Goal: Task Accomplishment & Management: Use online tool/utility

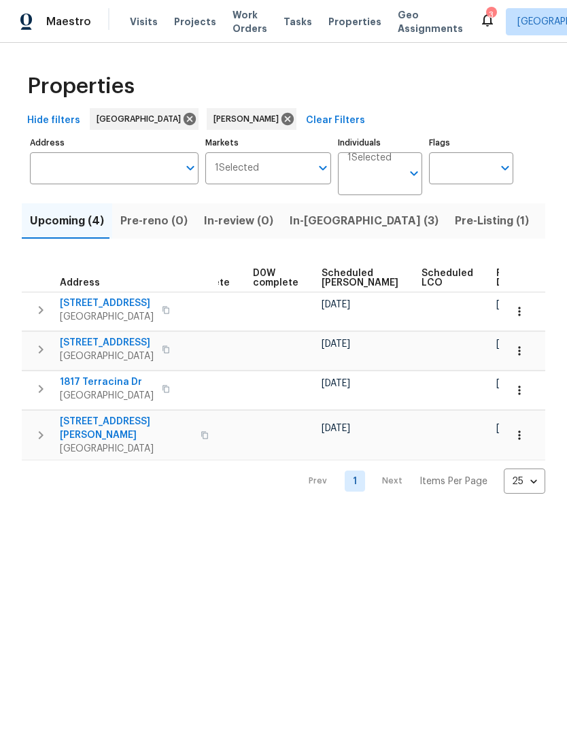
scroll to position [0, 341]
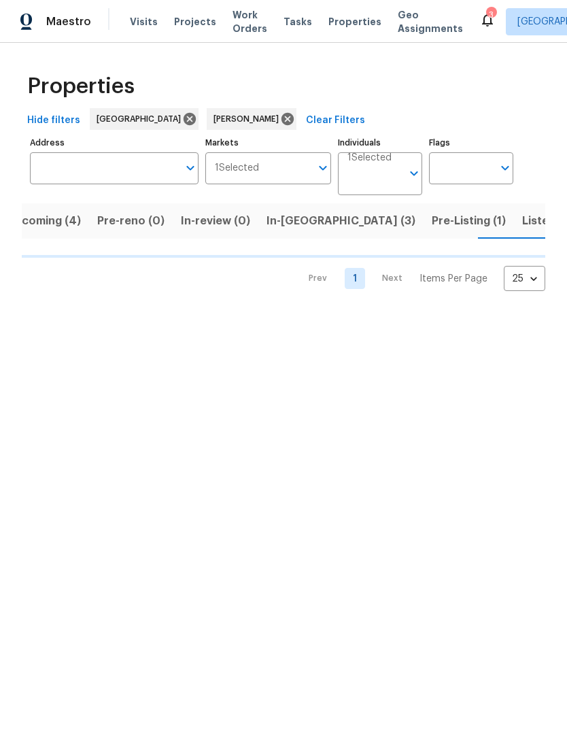
scroll to position [0, 24]
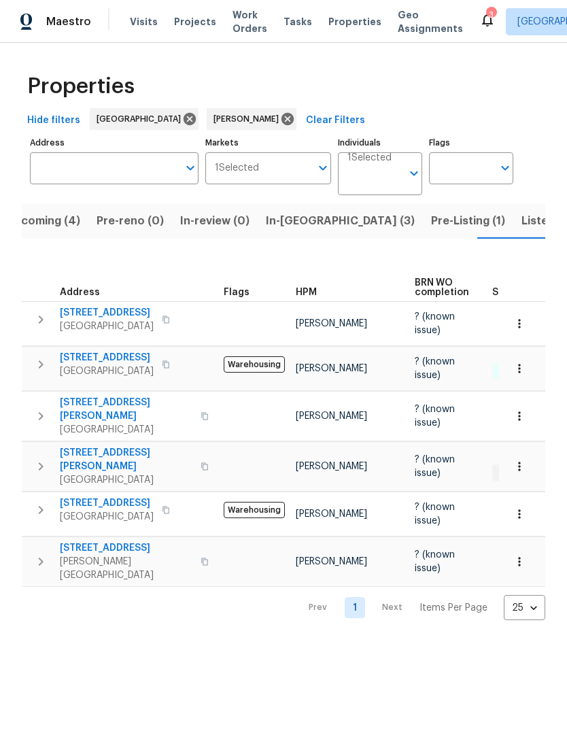
click at [84, 541] on span "442 Grande Ave" at bounding box center [126, 548] width 133 height 14
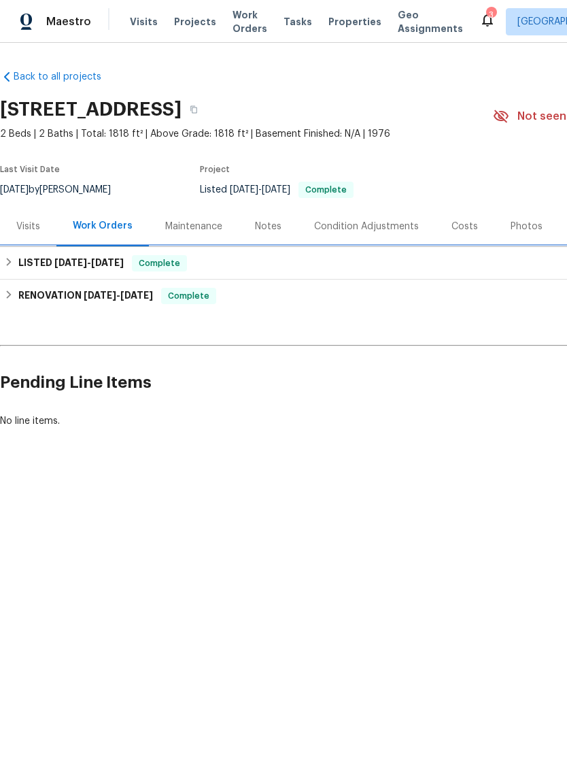
click at [31, 263] on h6 "LISTED 5/30/25 - 5/31/25" at bounding box center [70, 263] width 105 height 16
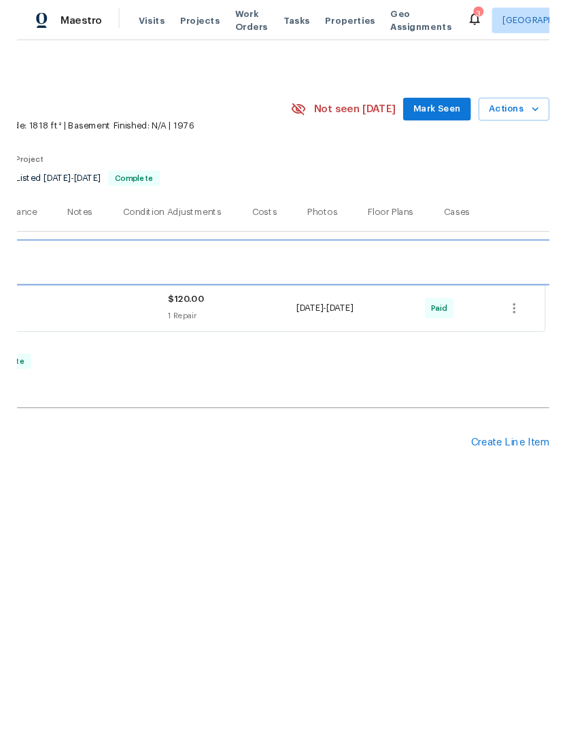
scroll to position [0, 201]
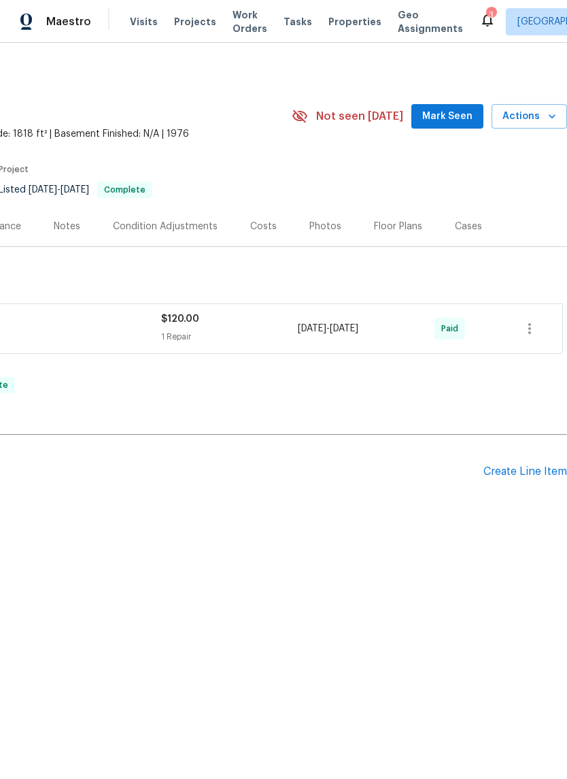
click at [507, 476] on div "Create Line Item" at bounding box center [526, 471] width 84 height 13
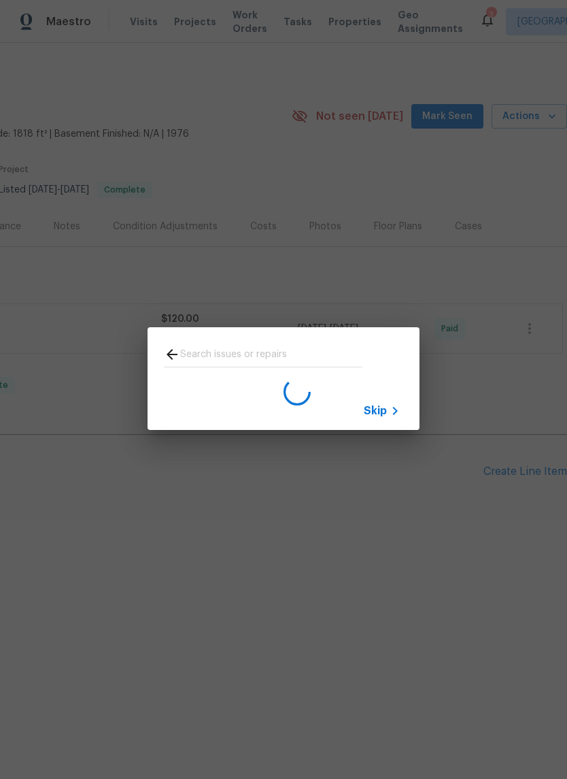
click at [388, 414] on icon at bounding box center [395, 411] width 16 height 16
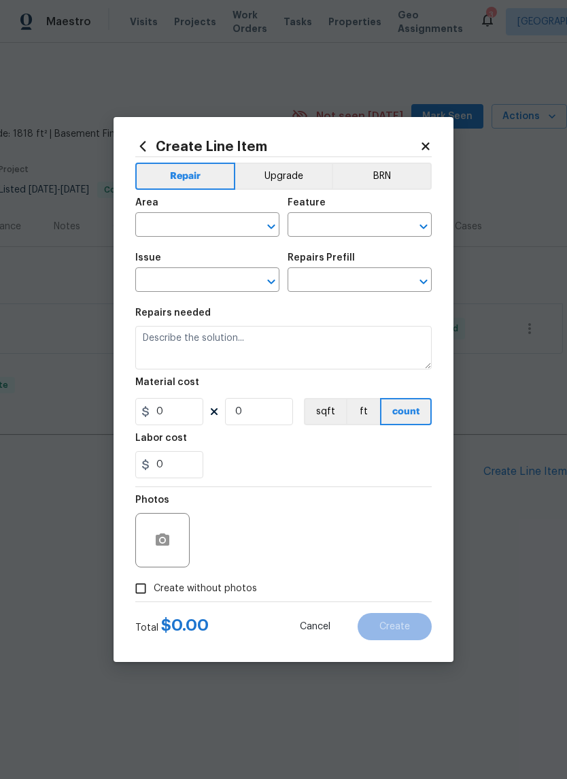
click at [184, 226] on input "text" at bounding box center [188, 226] width 106 height 21
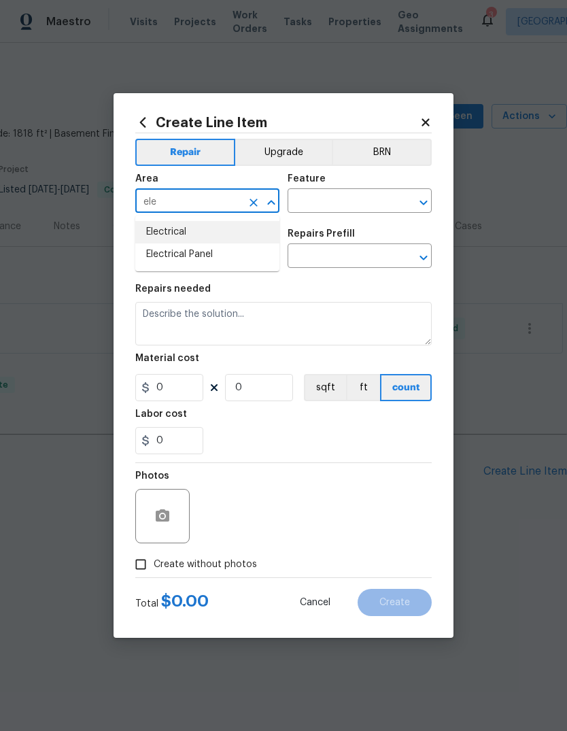
click at [184, 237] on li "Electrical" at bounding box center [207, 232] width 144 height 22
type input "Electrical"
click at [357, 205] on input "text" at bounding box center [341, 202] width 106 height 21
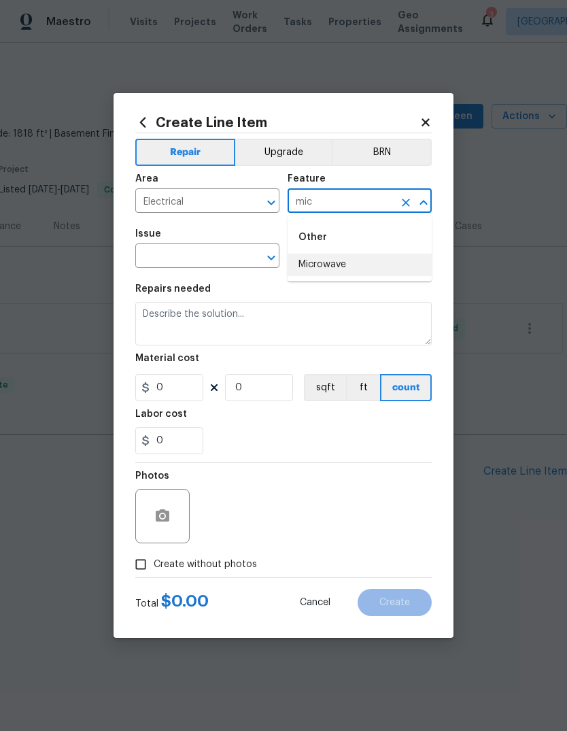
click at [337, 269] on li "Microwave" at bounding box center [360, 265] width 144 height 22
type input "Microwave"
click at [337, 268] on input "text" at bounding box center [341, 257] width 106 height 21
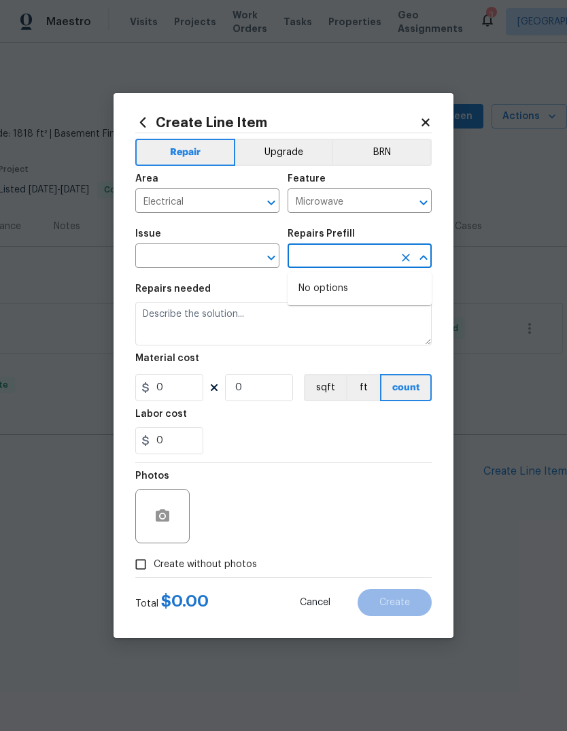
click at [278, 256] on icon "Open" at bounding box center [271, 258] width 16 height 16
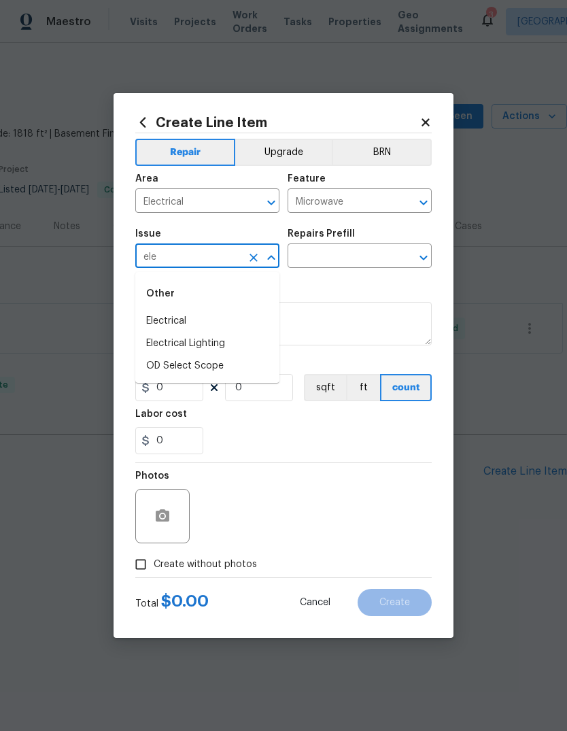
click at [186, 324] on li "Electrical" at bounding box center [207, 321] width 144 height 22
type input "Electrical"
click at [404, 262] on icon "Clear" at bounding box center [406, 258] width 14 height 14
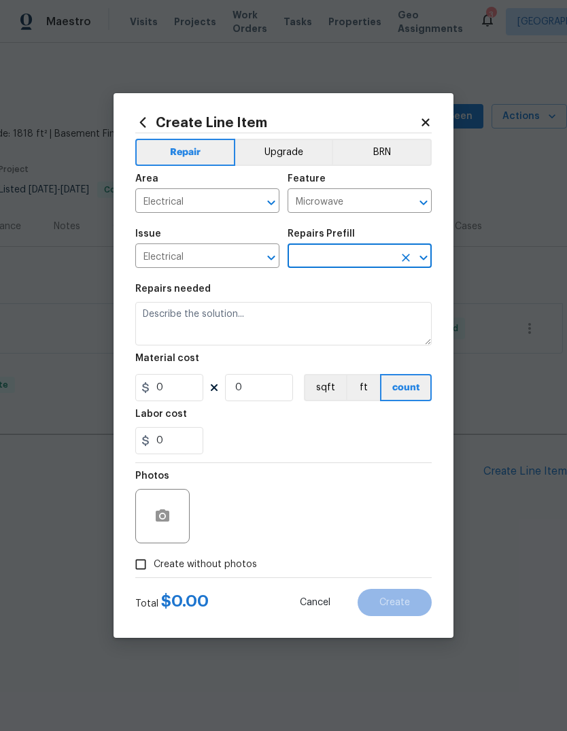
click at [430, 259] on icon "Open" at bounding box center [424, 258] width 16 height 16
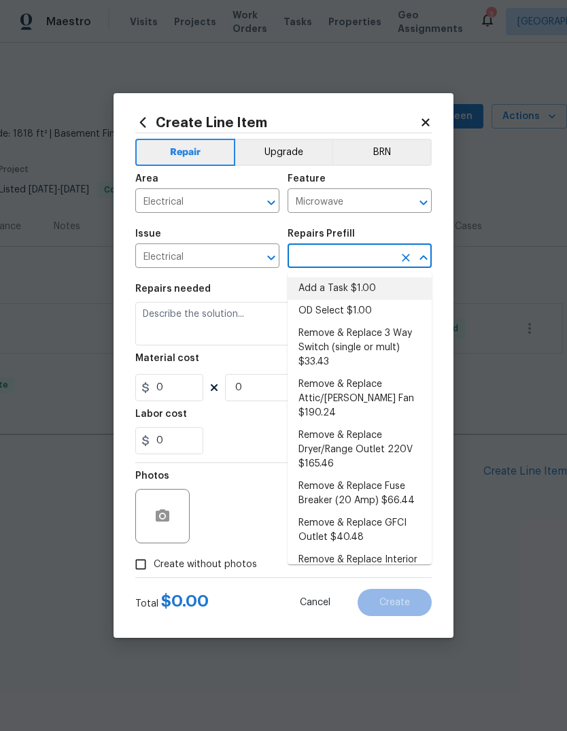
click at [354, 292] on li "Add a Task $1.00" at bounding box center [360, 288] width 144 height 22
type input "Add a Task $1.00"
type textarea "HPM to detail"
type input "1"
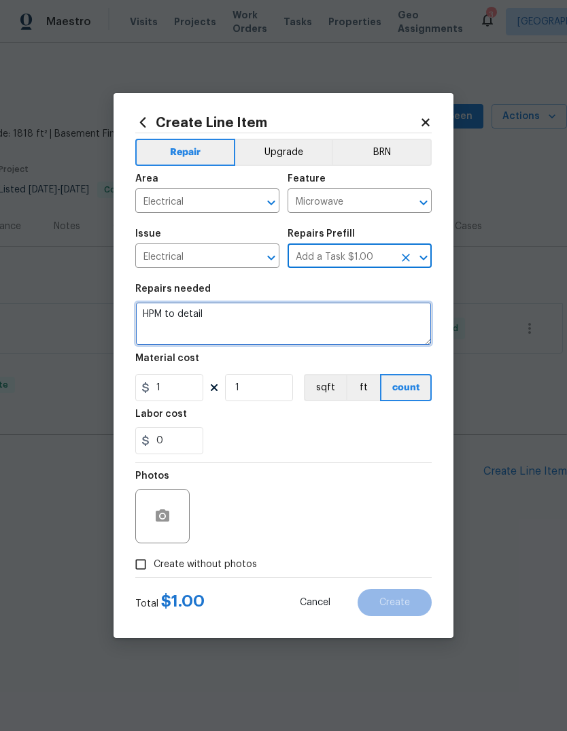
click at [225, 320] on textarea "HPM to detail" at bounding box center [283, 324] width 297 height 44
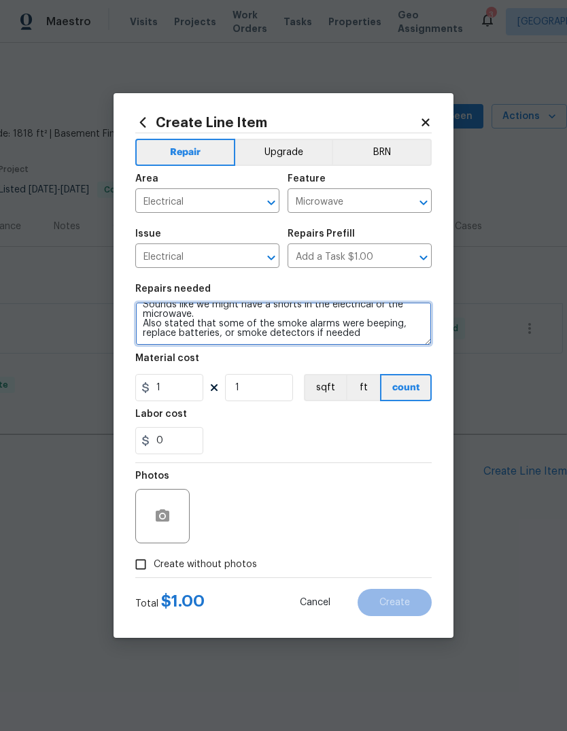
scroll to position [38, 0]
type textarea "HPM to detail Buyer report came in stating there’s an issue with the breaker th…"
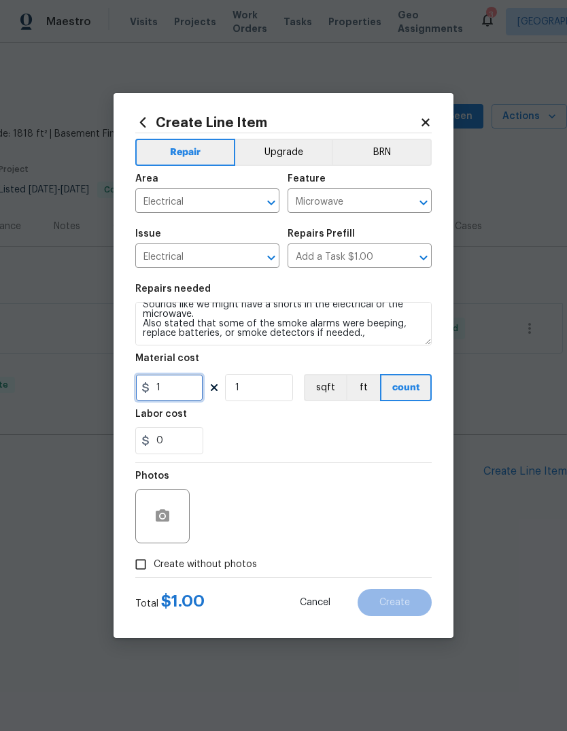
click at [169, 392] on input "1" at bounding box center [169, 387] width 68 height 27
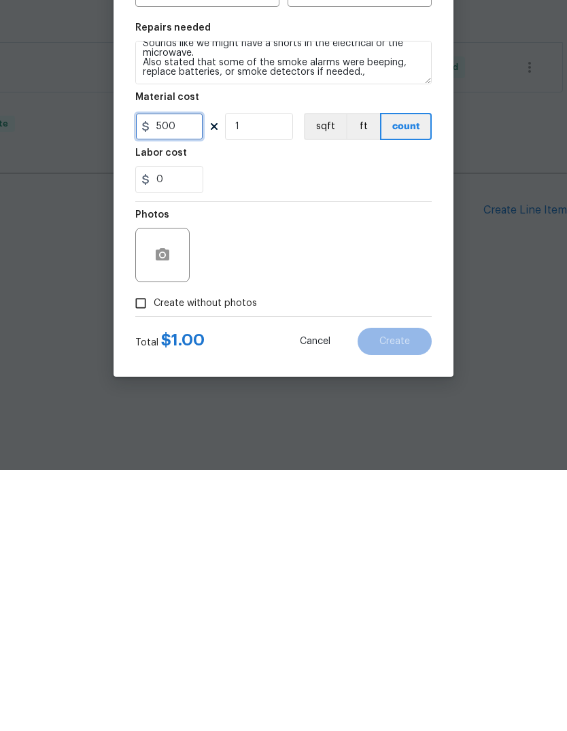
type input "500"
click at [163, 500] on button "button" at bounding box center [162, 516] width 33 height 33
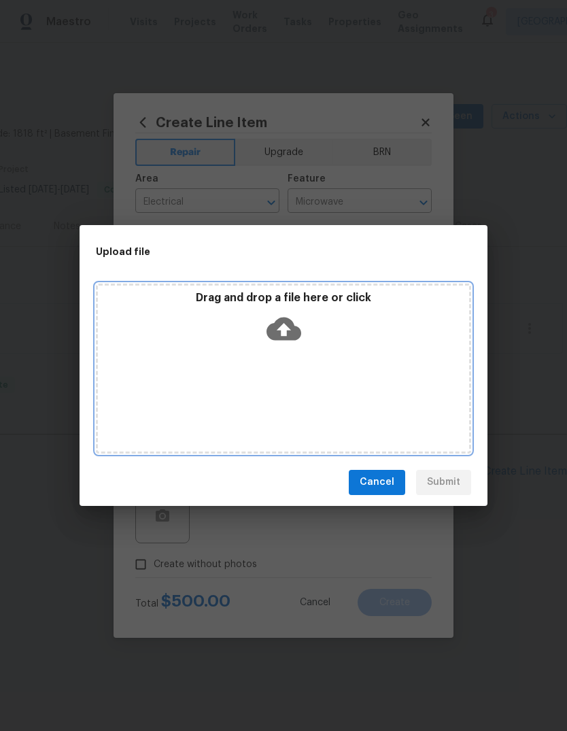
click at [288, 335] on icon at bounding box center [284, 328] width 35 height 23
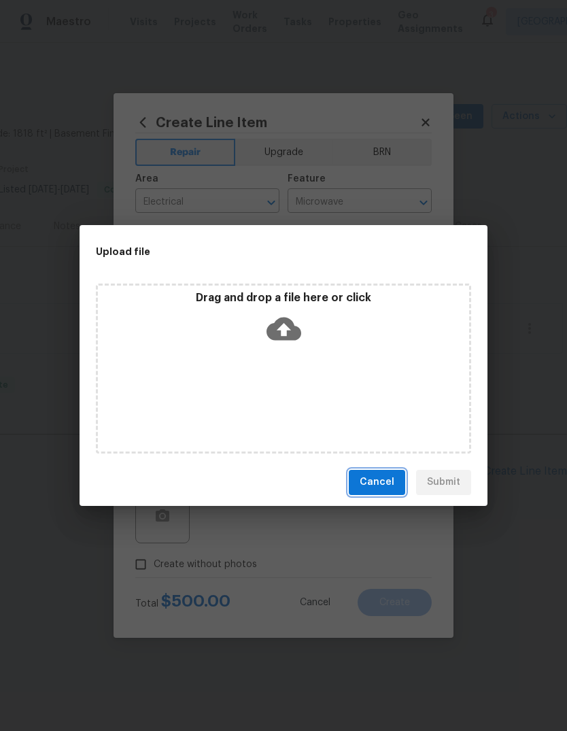
click at [375, 492] on button "Cancel" at bounding box center [377, 482] width 56 height 25
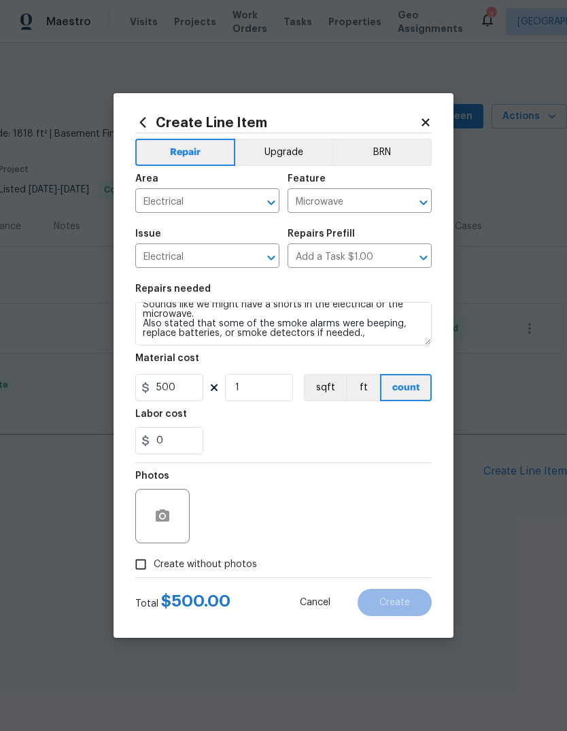
click at [141, 563] on input "Create without photos" at bounding box center [141, 565] width 26 height 26
checkbox input "true"
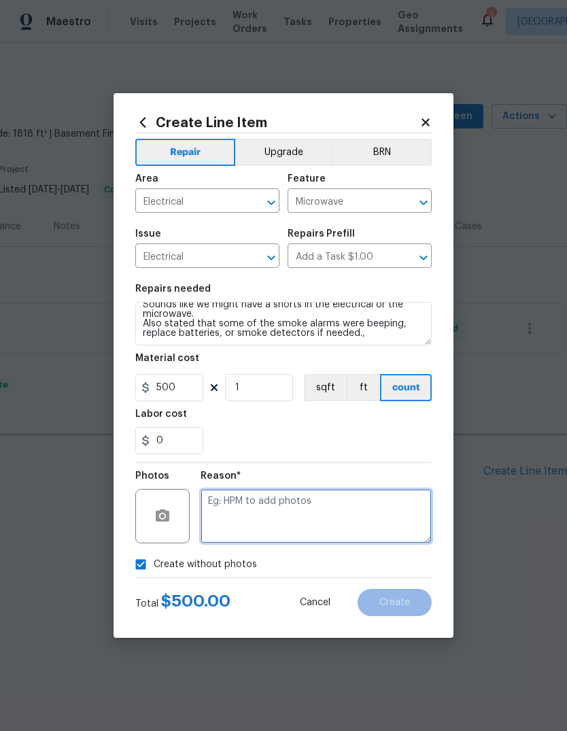
click at [231, 510] on textarea at bounding box center [316, 516] width 231 height 54
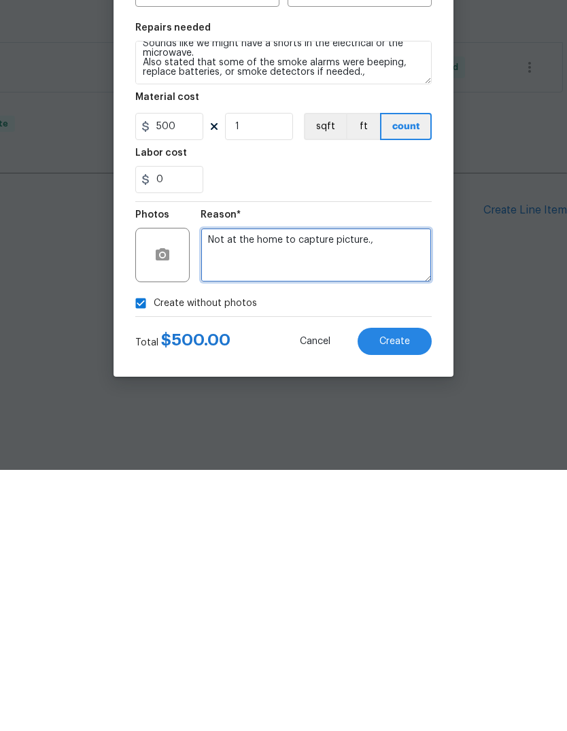
type textarea "Not at the home to capture picture.,"
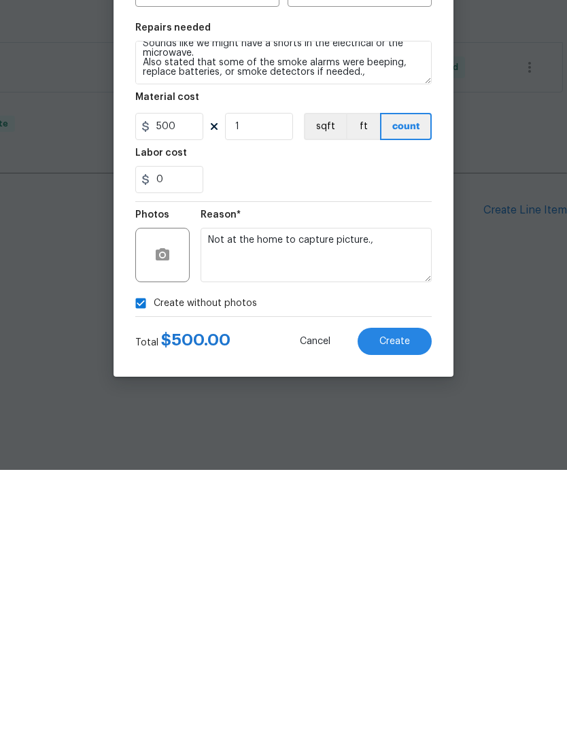
click at [398, 598] on span "Create" at bounding box center [395, 603] width 31 height 10
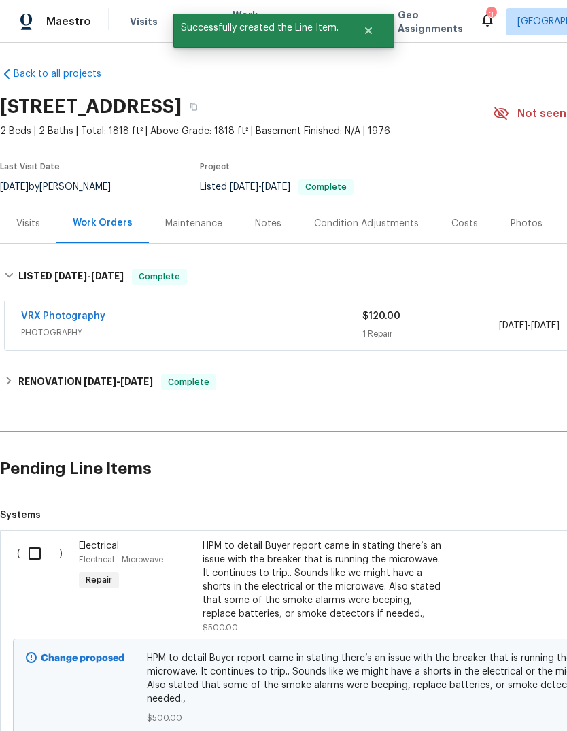
scroll to position [3, 0]
click at [23, 554] on input "checkbox" at bounding box center [39, 553] width 39 height 29
checkbox input "true"
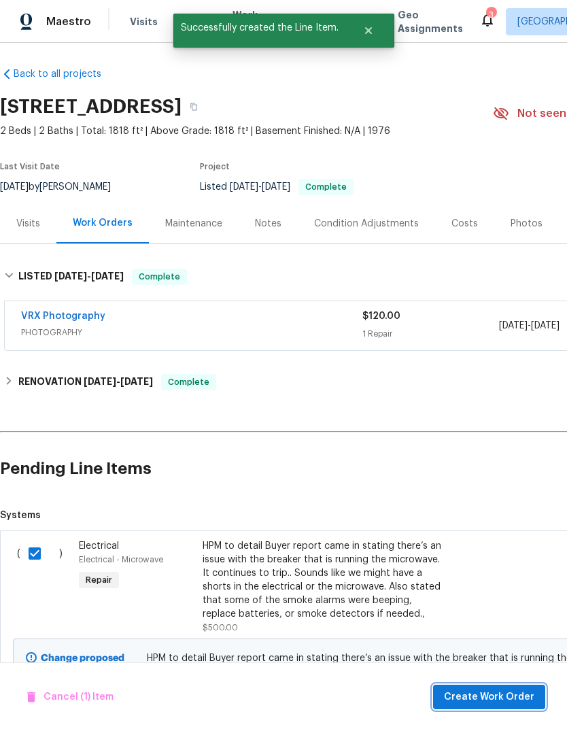
click at [501, 694] on span "Create Work Order" at bounding box center [489, 697] width 90 height 17
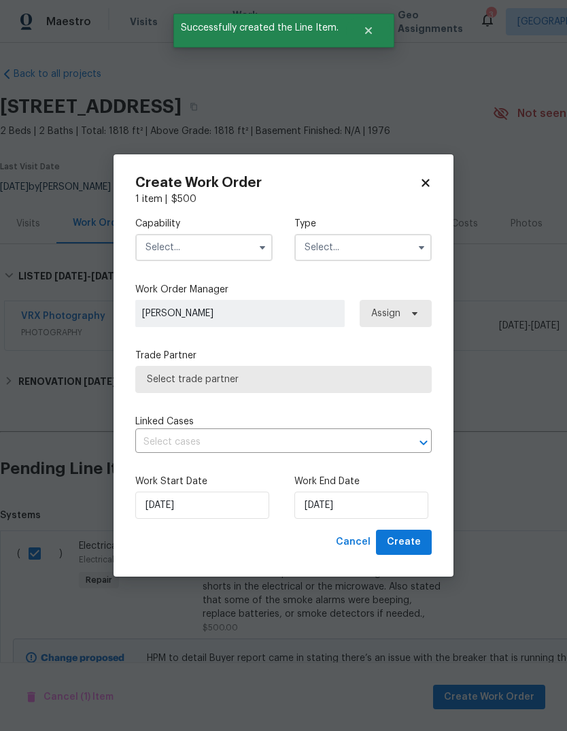
click at [371, 447] on input "text" at bounding box center [264, 442] width 258 height 21
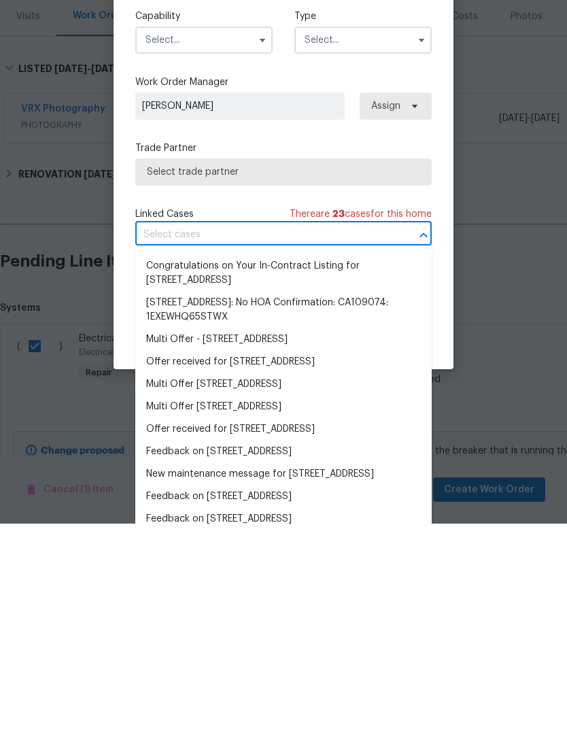
click at [356, 283] on label "Work Order Manager" at bounding box center [283, 290] width 297 height 14
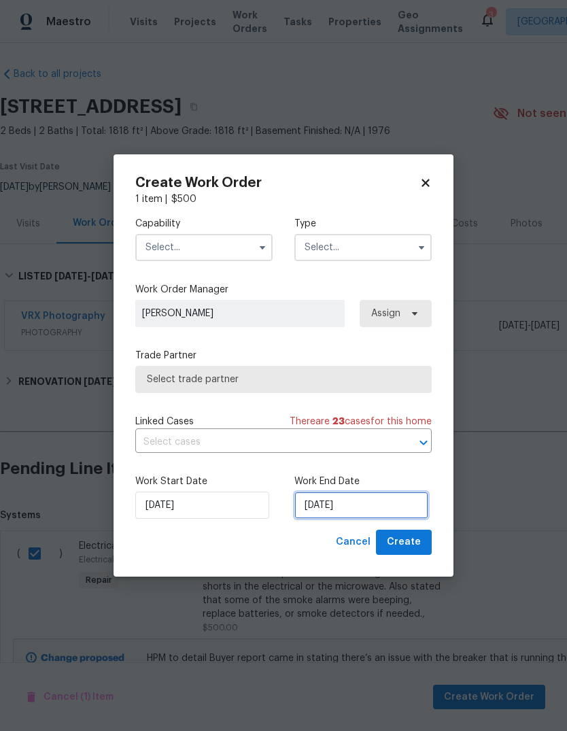
click at [377, 513] on input "9/9/2025" at bounding box center [361, 505] width 134 height 27
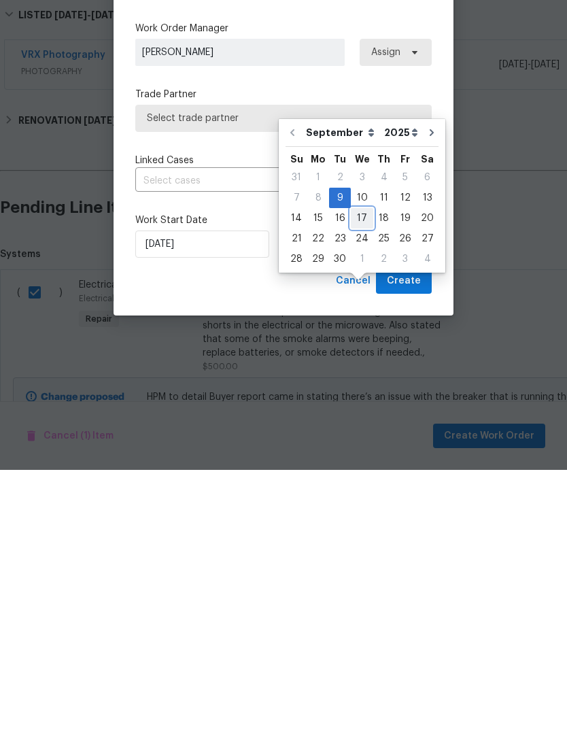
click at [365, 470] on div "17" at bounding box center [362, 479] width 22 height 19
type input "9/17/2025"
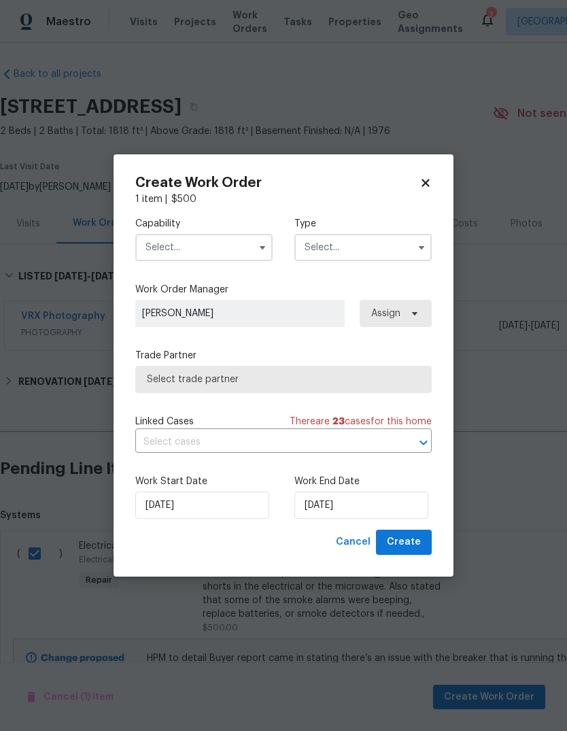
click at [258, 246] on icon "button" at bounding box center [262, 247] width 11 height 11
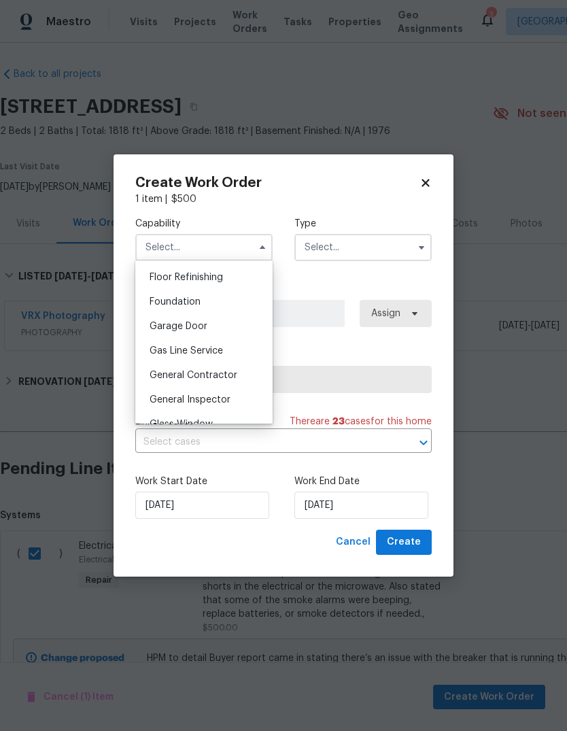
scroll to position [553, 0]
click at [233, 380] on div "General Contractor" at bounding box center [204, 373] width 131 height 24
type input "General Contractor"
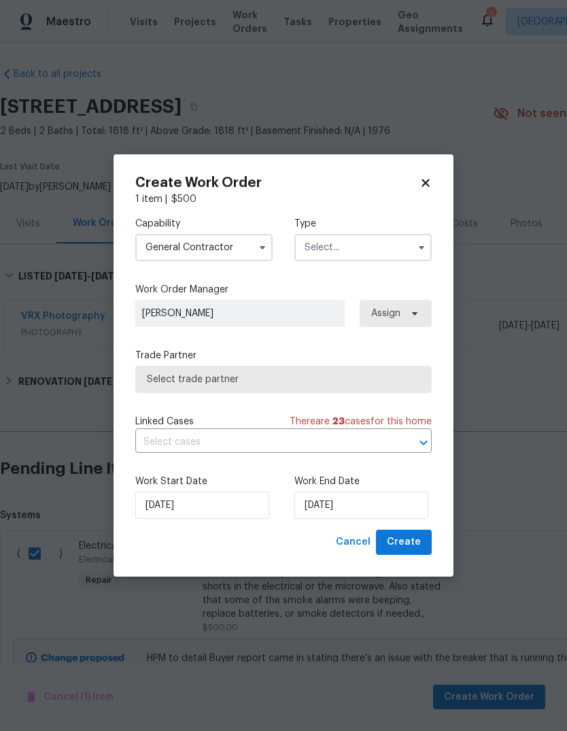
click at [420, 248] on icon "button" at bounding box center [421, 247] width 11 height 11
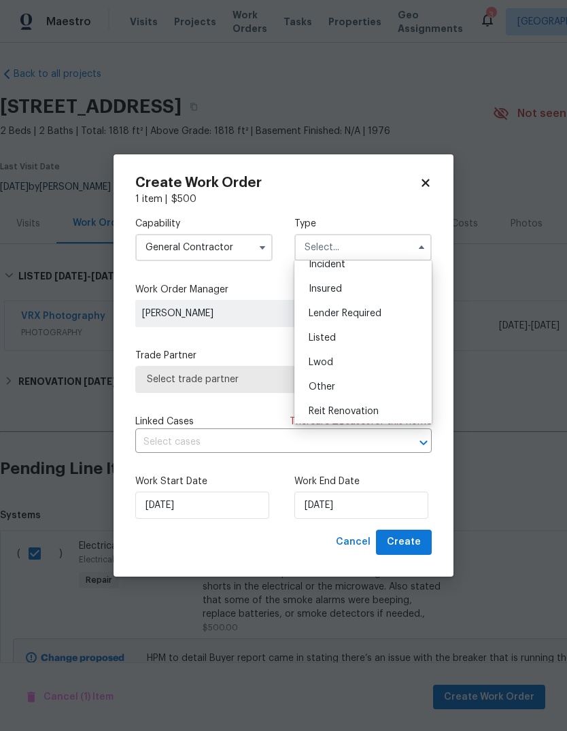
scroll to position [62, 0]
click at [371, 345] on div "Listed" at bounding box center [363, 336] width 131 height 24
type input "Listed"
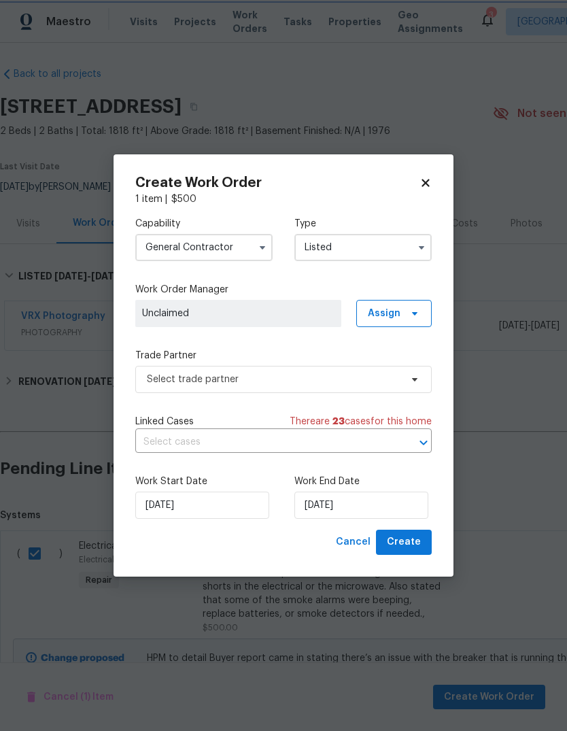
scroll to position [0, 0]
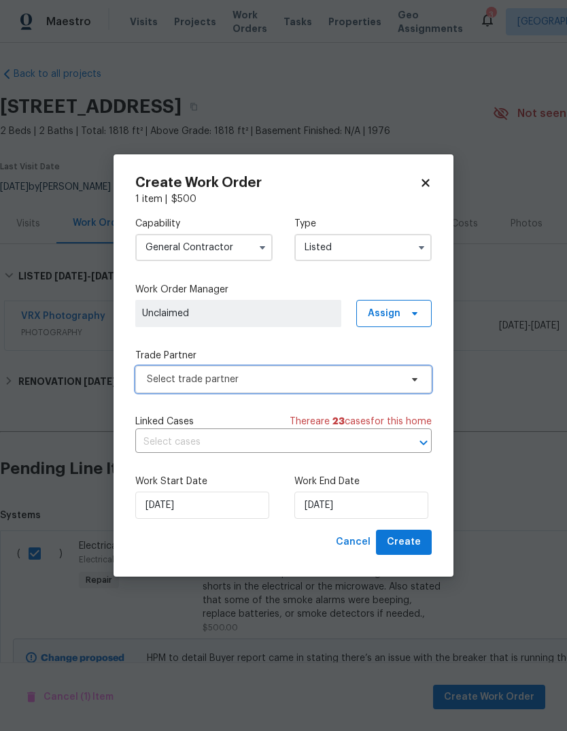
click at [372, 375] on span "Select trade partner" at bounding box center [274, 380] width 254 height 14
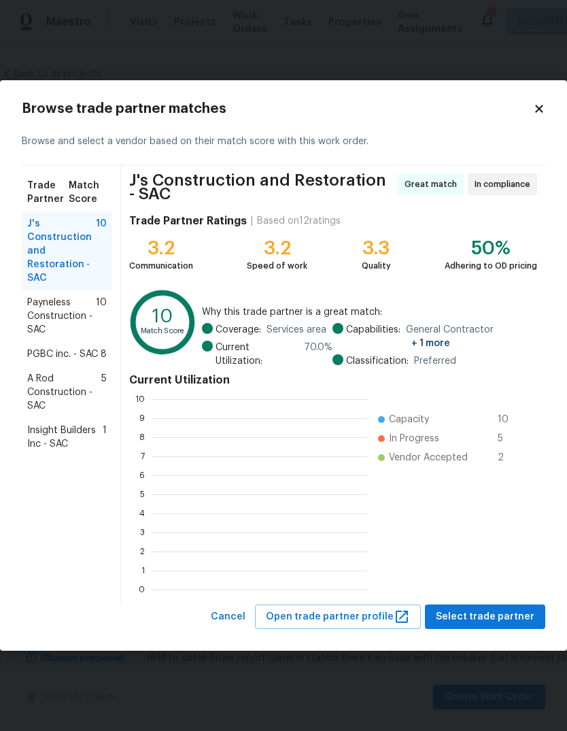
scroll to position [190, 216]
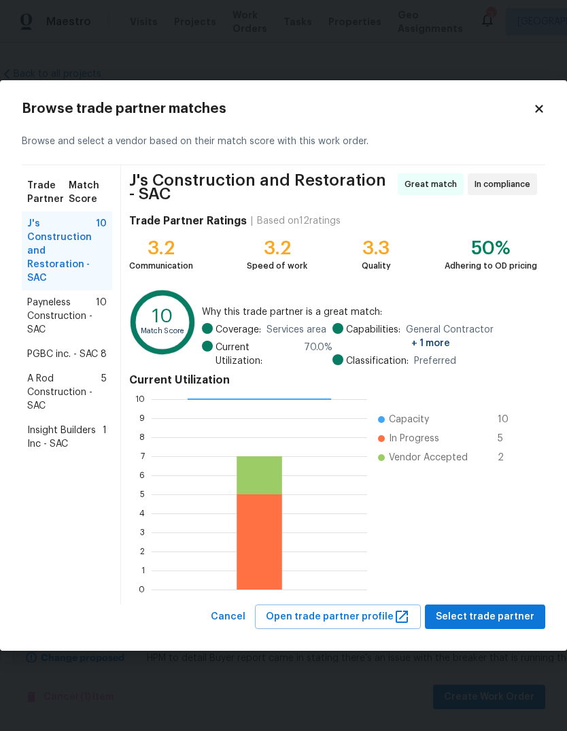
click at [39, 256] on span "J's Construction and Restoration - SAC" at bounding box center [61, 251] width 69 height 68
click at [503, 615] on span "Select trade partner" at bounding box center [485, 617] width 99 height 17
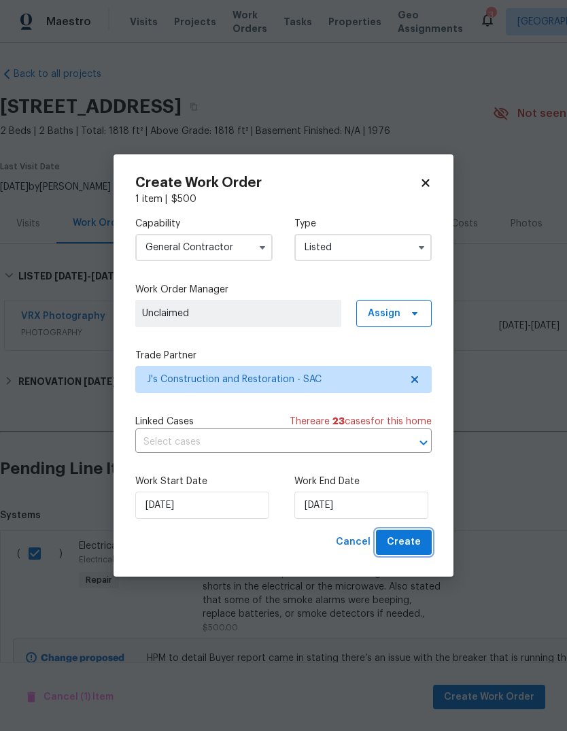
click at [413, 543] on span "Create" at bounding box center [404, 542] width 34 height 17
click at [420, 546] on div "Cancel Create" at bounding box center [381, 542] width 101 height 25
checkbox input "false"
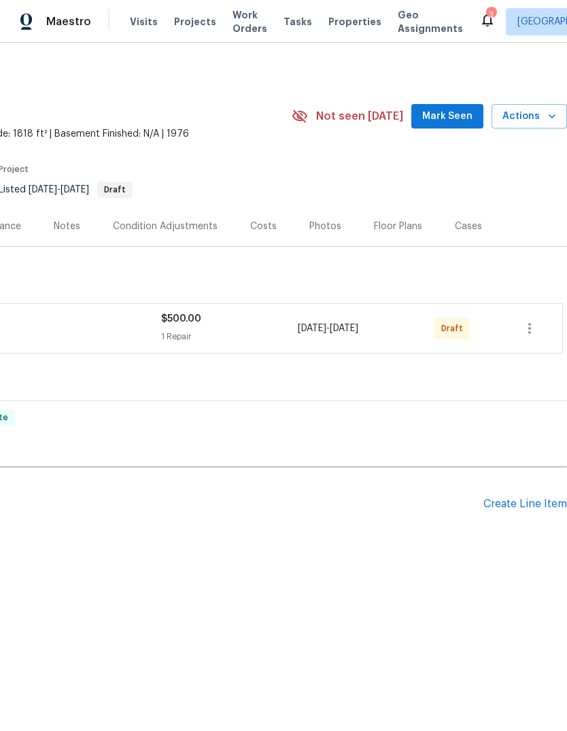
scroll to position [0, 201]
click at [531, 329] on icon "button" at bounding box center [529, 328] width 3 height 11
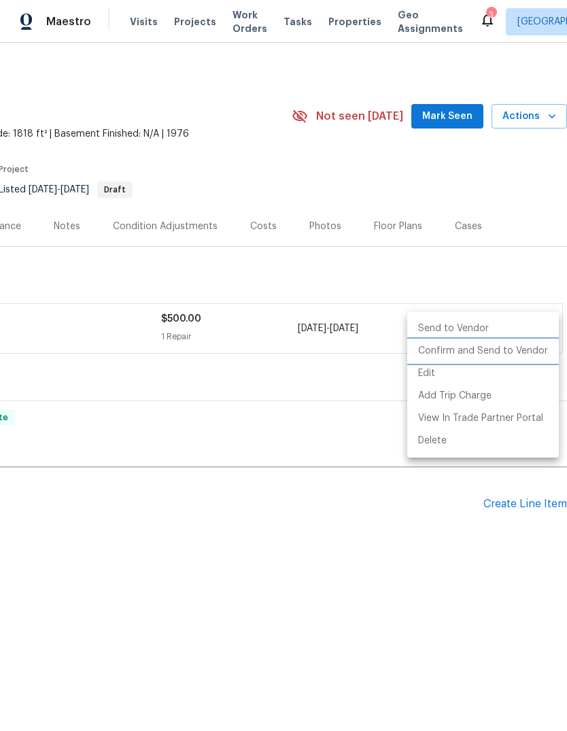
click at [505, 352] on li "Confirm and Send to Vendor" at bounding box center [483, 351] width 152 height 22
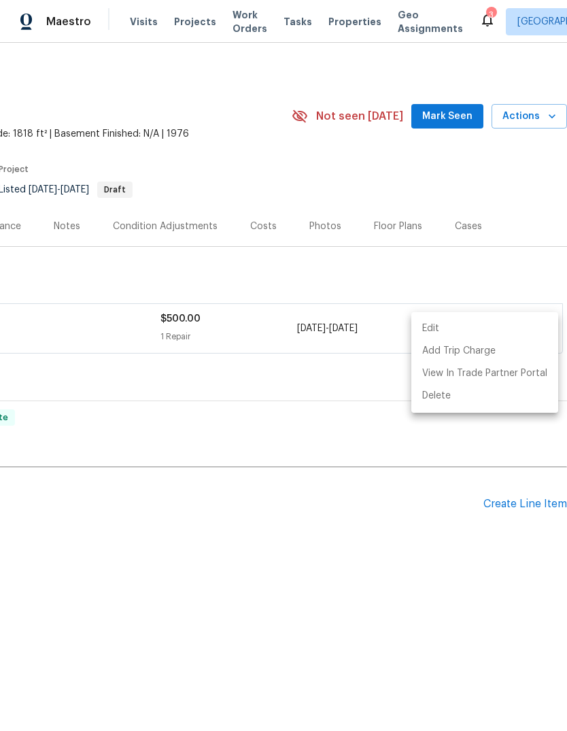
click at [351, 605] on div at bounding box center [283, 365] width 567 height 731
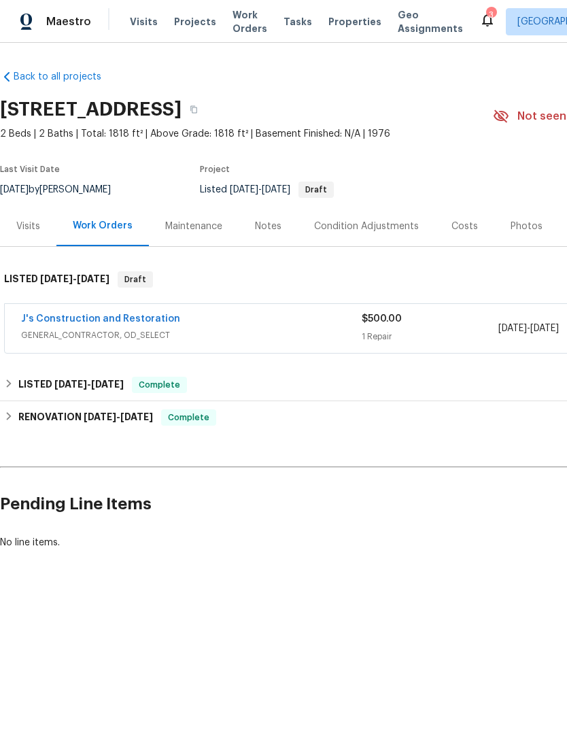
scroll to position [0, 0]
click at [270, 229] on div "Notes" at bounding box center [268, 227] width 27 height 14
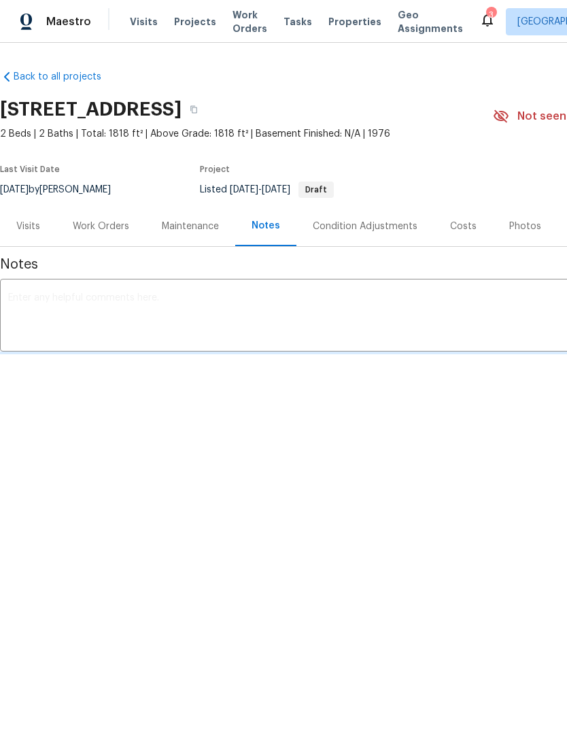
click at [103, 285] on div "x ​" at bounding box center [384, 316] width 769 height 69
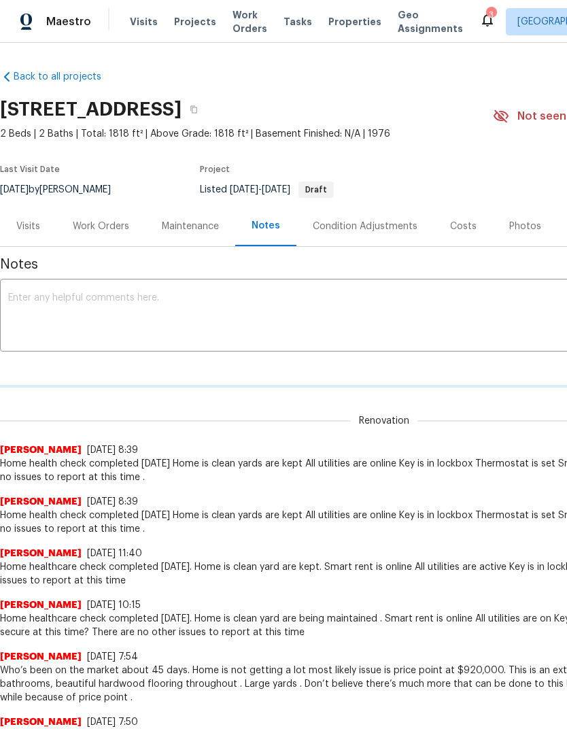
click at [24, 302] on textarea at bounding box center [384, 317] width 752 height 48
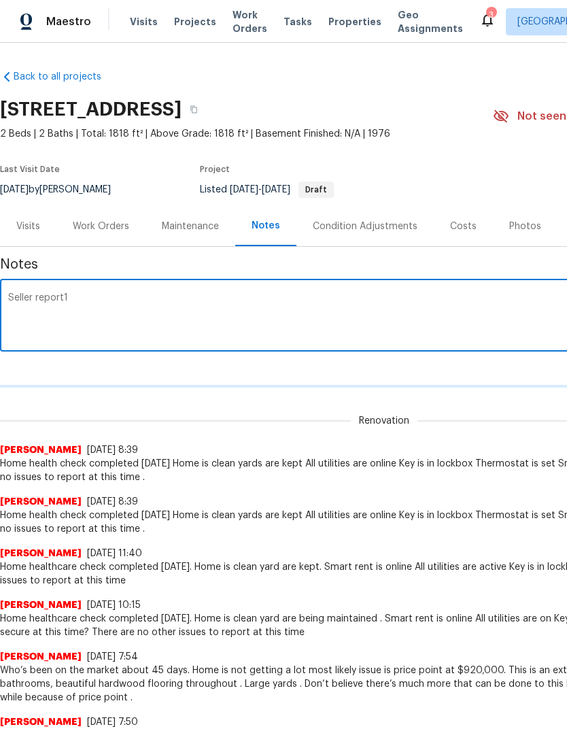
type textarea "Seller"
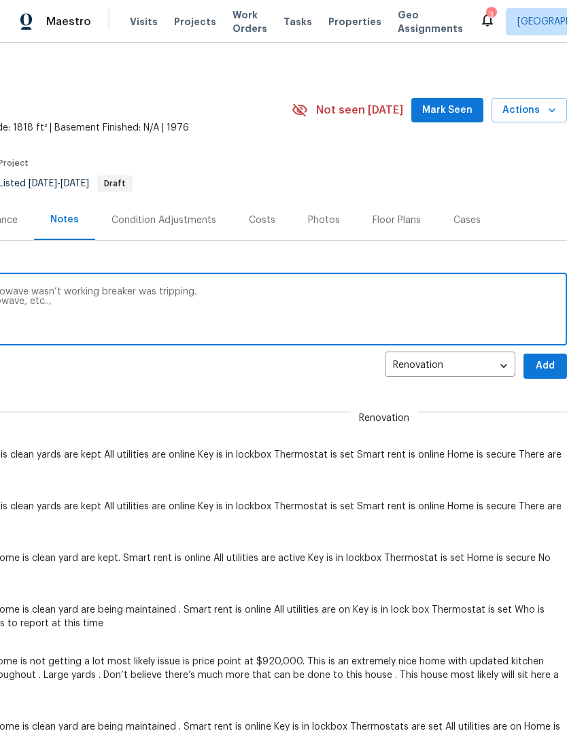
scroll to position [3, 201]
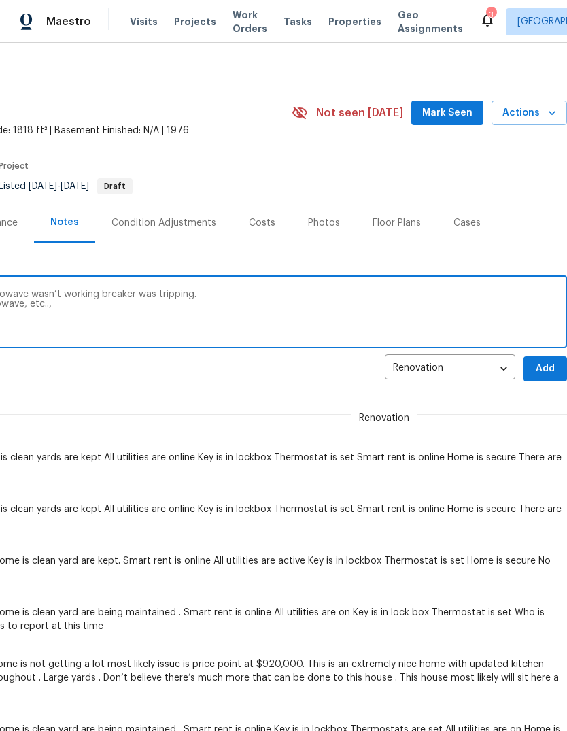
type textarea "A buyer report came back stating the microwave wasn’t working breaker was tripp…"
click at [540, 369] on span "Add" at bounding box center [546, 368] width 22 height 17
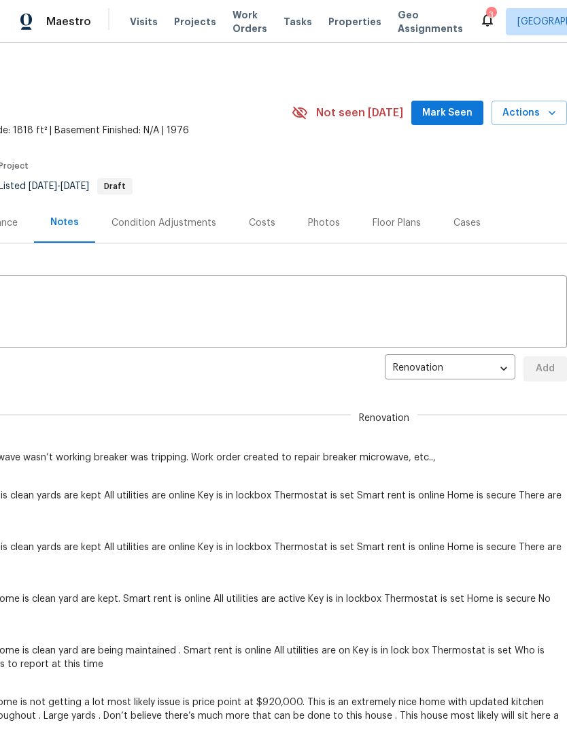
click at [486, 13] on div "3" at bounding box center [491, 15] width 10 height 14
click at [486, 12] on div "3" at bounding box center [491, 15] width 10 height 14
click at [479, 14] on icon at bounding box center [487, 20] width 16 height 16
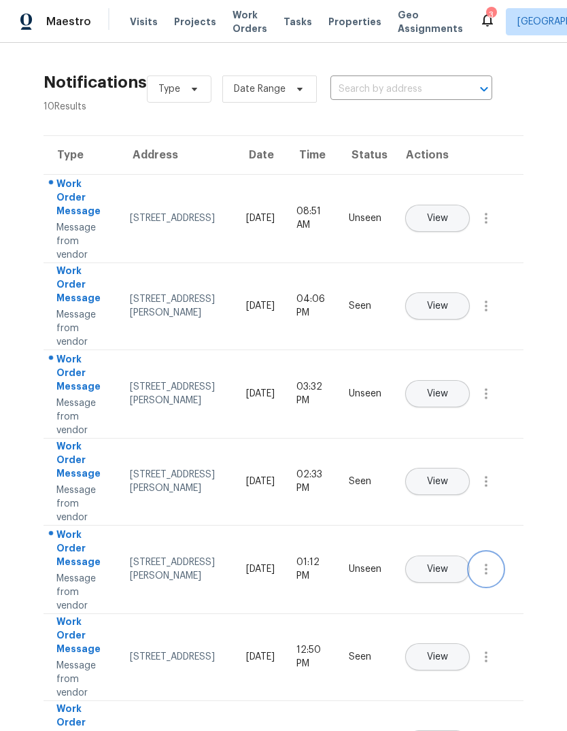
click at [483, 577] on icon "button" at bounding box center [486, 569] width 16 height 16
click at [443, 575] on link "Mark Seen" at bounding box center [409, 585] width 116 height 20
click at [448, 389] on span "View" at bounding box center [437, 394] width 21 height 10
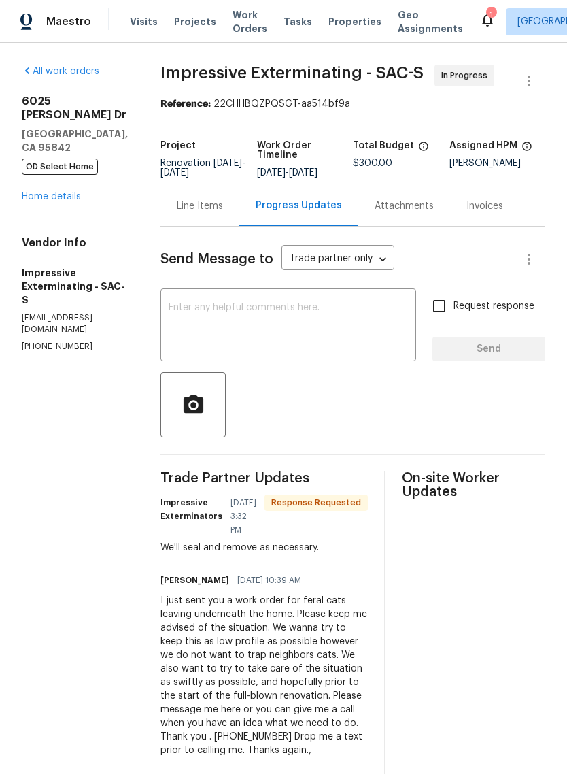
click at [209, 309] on textarea at bounding box center [288, 327] width 239 height 48
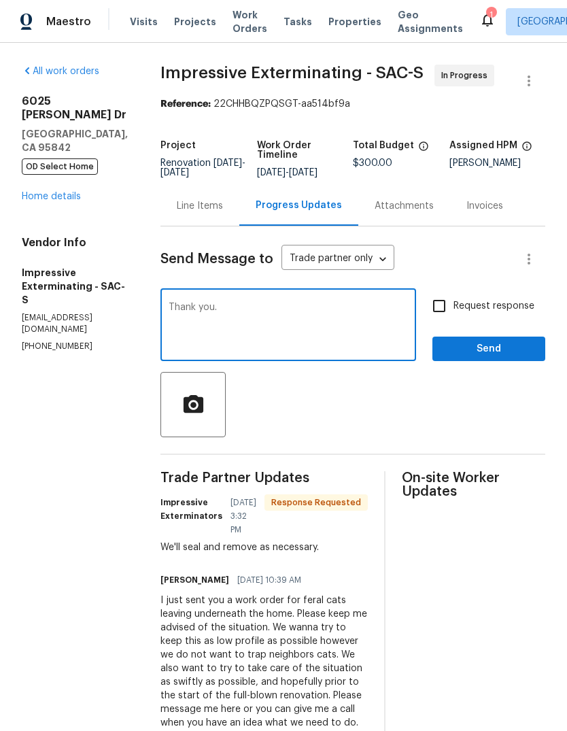
type textarea "Thank you."
click at [479, 347] on span "Send" at bounding box center [488, 349] width 91 height 17
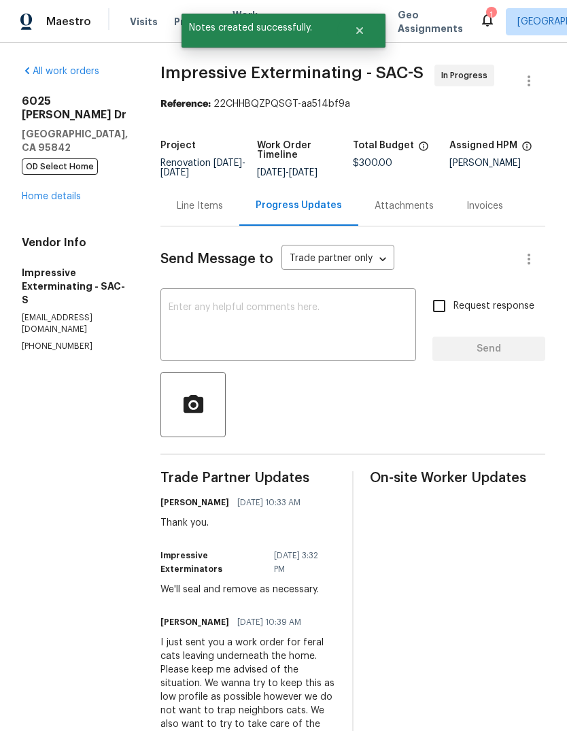
click at [486, 10] on div "1" at bounding box center [491, 15] width 10 height 14
click at [486, 12] on div "1" at bounding box center [491, 15] width 10 height 14
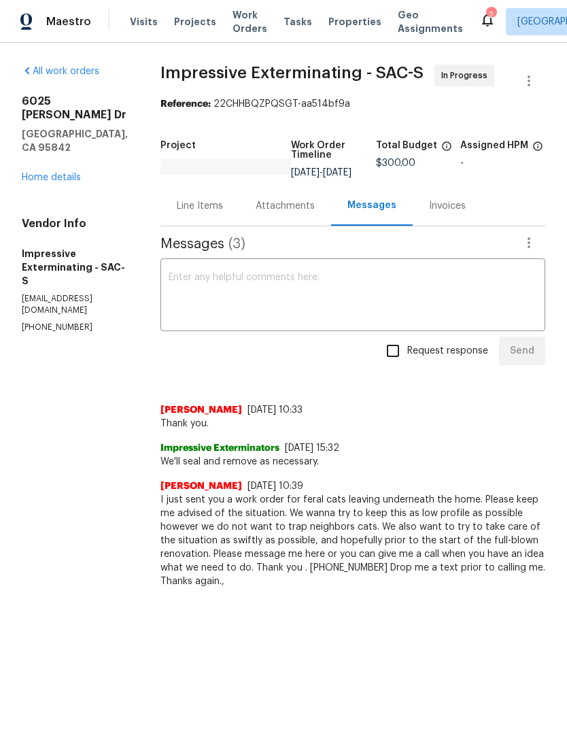
click at [479, 18] on icon at bounding box center [487, 20] width 16 height 16
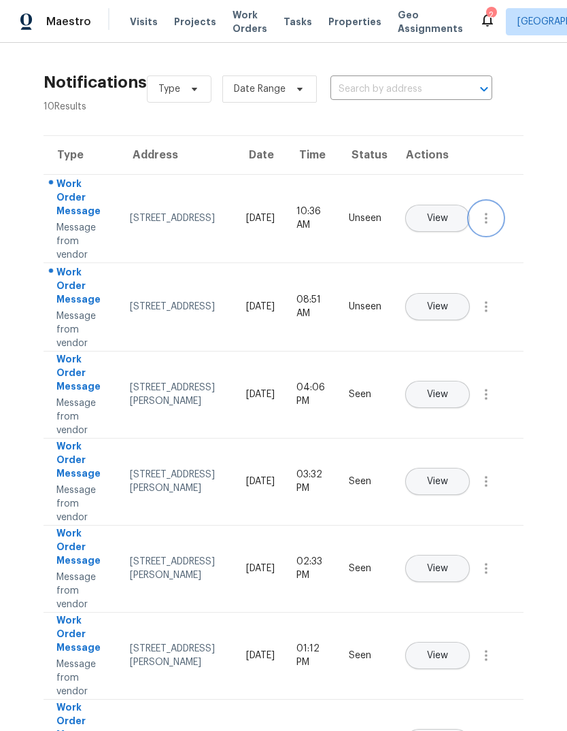
click at [491, 226] on icon "button" at bounding box center [486, 218] width 16 height 16
click at [431, 240] on div "Mark Seen" at bounding box center [409, 235] width 106 height 14
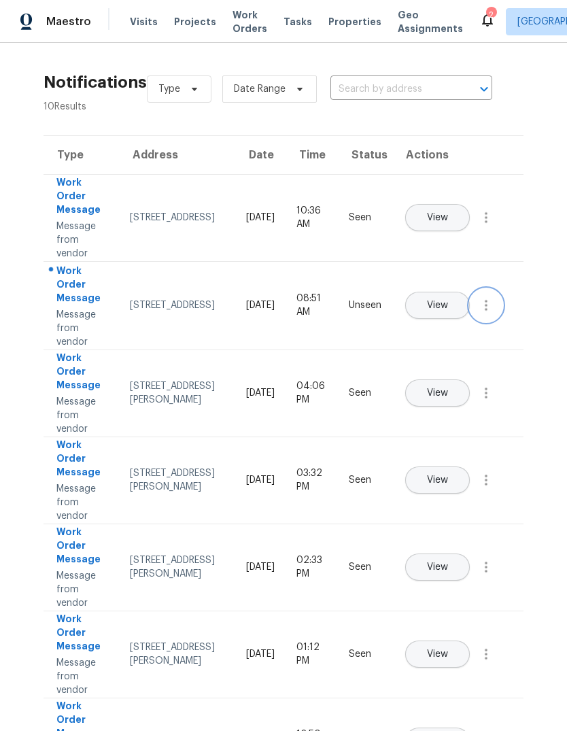
click at [476, 318] on button "button" at bounding box center [486, 305] width 33 height 33
click at [441, 320] on div "Mark Seen" at bounding box center [409, 322] width 106 height 14
